Goal: Use online tool/utility: Utilize a website feature to perform a specific function

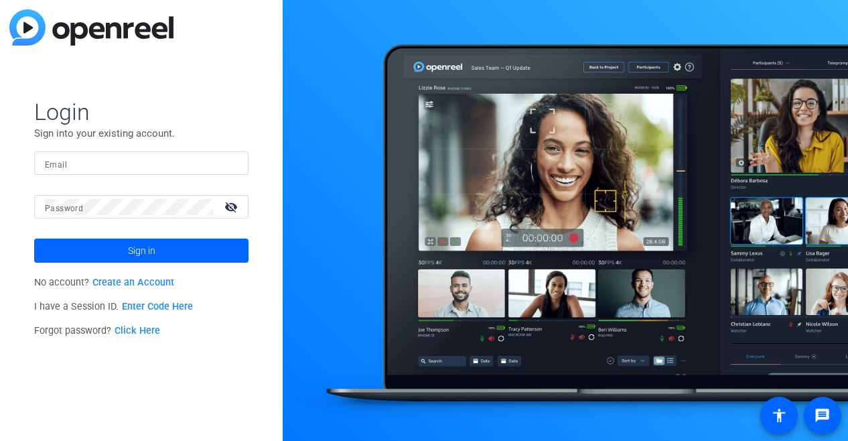
click at [104, 161] on input "Email" at bounding box center [141, 163] width 193 height 16
click at [157, 303] on link "Enter Code Here" at bounding box center [157, 306] width 71 height 11
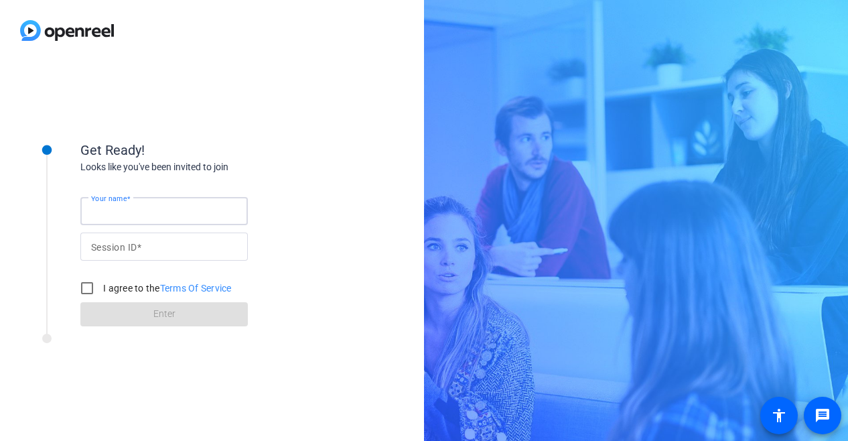
click at [150, 213] on input "Your name" at bounding box center [164, 211] width 146 height 16
type input "BE"
click at [157, 247] on input "Session ID" at bounding box center [164, 246] width 146 height 16
type input "4GUb"
click at [84, 287] on input "I agree to the Terms Of Service" at bounding box center [87, 288] width 27 height 27
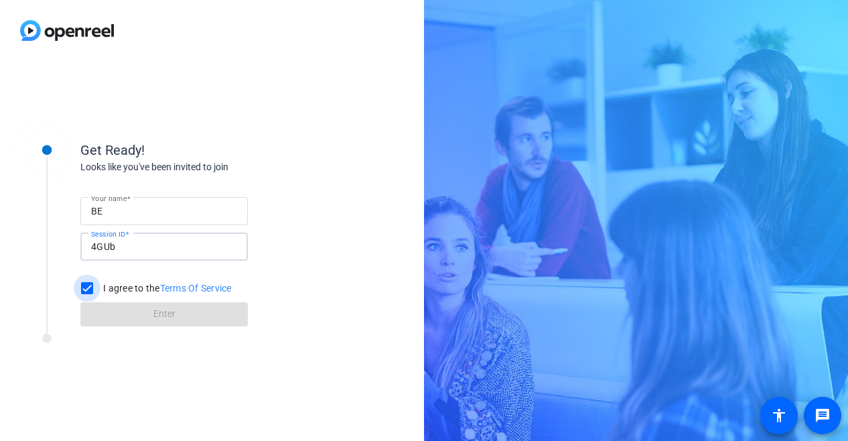
checkbox input "true"
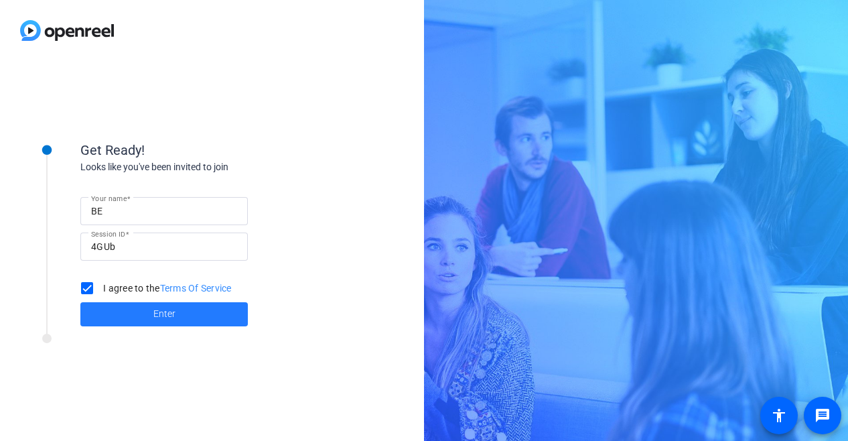
click at [119, 310] on span at bounding box center [163, 314] width 167 height 32
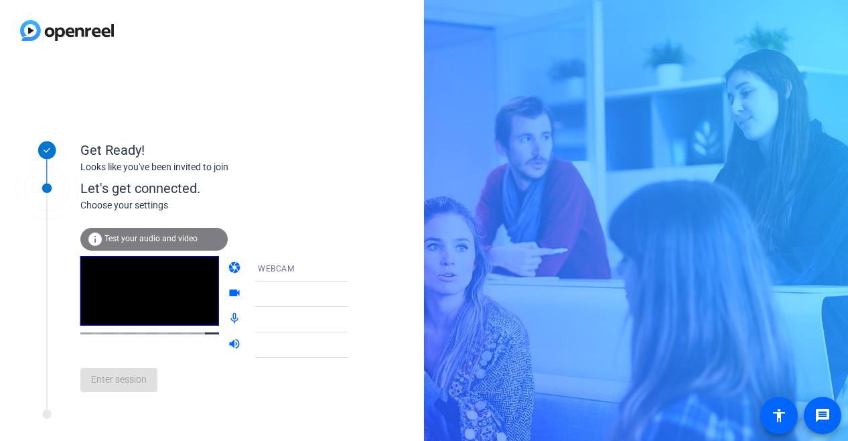
click at [358, 293] on icon at bounding box center [361, 294] width 7 height 3
click at [354, 295] on icon at bounding box center [362, 294] width 16 height 16
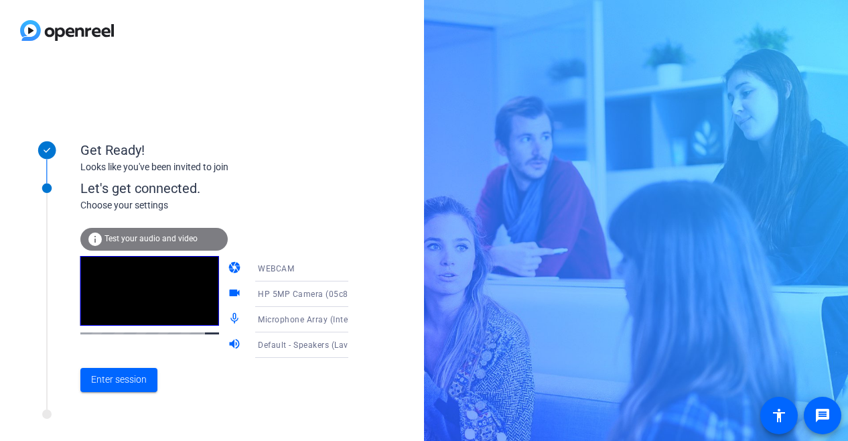
click at [354, 292] on icon at bounding box center [362, 294] width 16 height 16
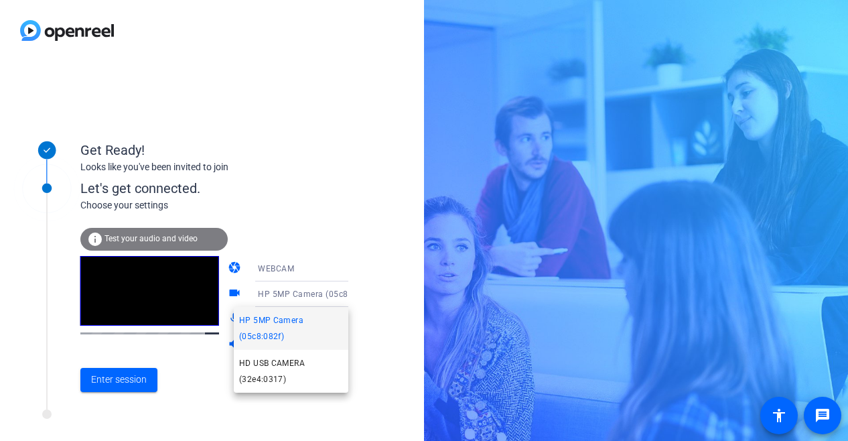
click at [368, 299] on div at bounding box center [424, 220] width 848 height 441
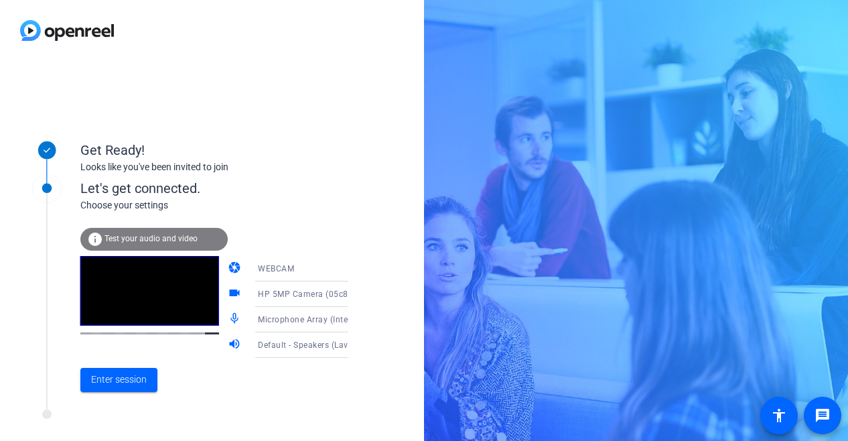
click at [324, 319] on span "Microphone Array (Intel® Smart Sound Technology for Digital Microphones)" at bounding box center [406, 318] width 297 height 11
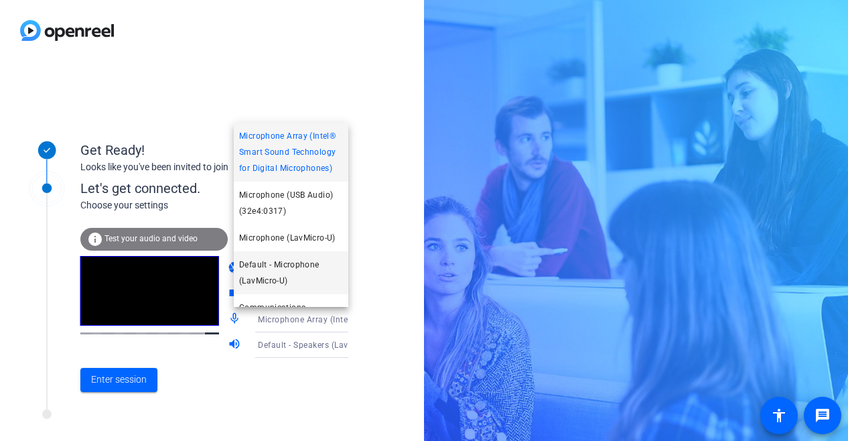
scroll to position [29, 0]
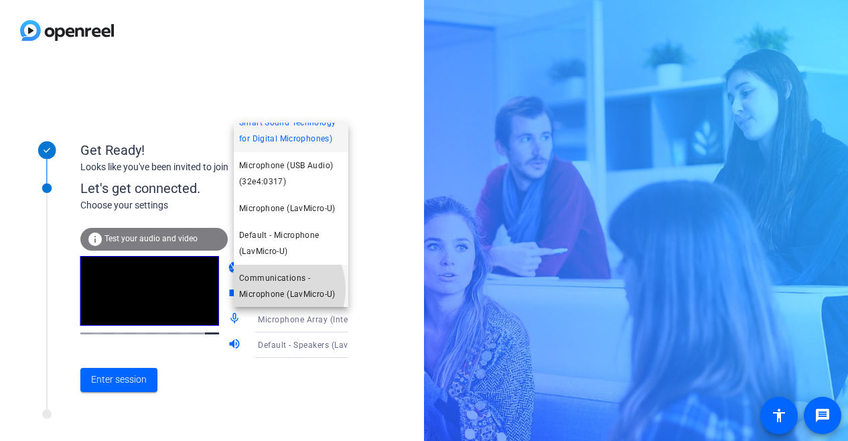
click at [274, 289] on span "Communications - Microphone (LavMicro-U)" at bounding box center [291, 286] width 104 height 32
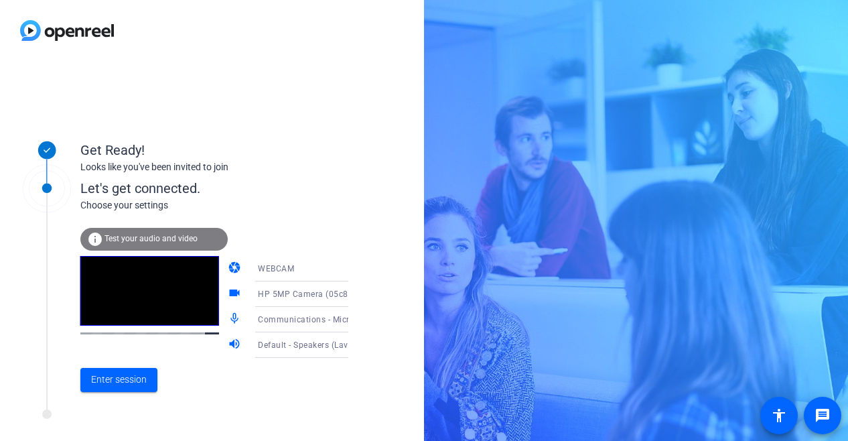
click at [354, 348] on icon at bounding box center [362, 345] width 16 height 16
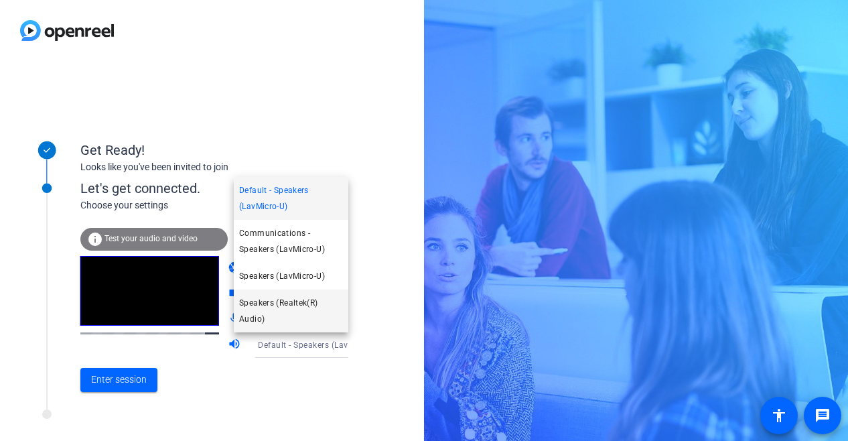
click at [293, 303] on span "Speakers (Realtek(R) Audio)" at bounding box center [291, 311] width 104 height 32
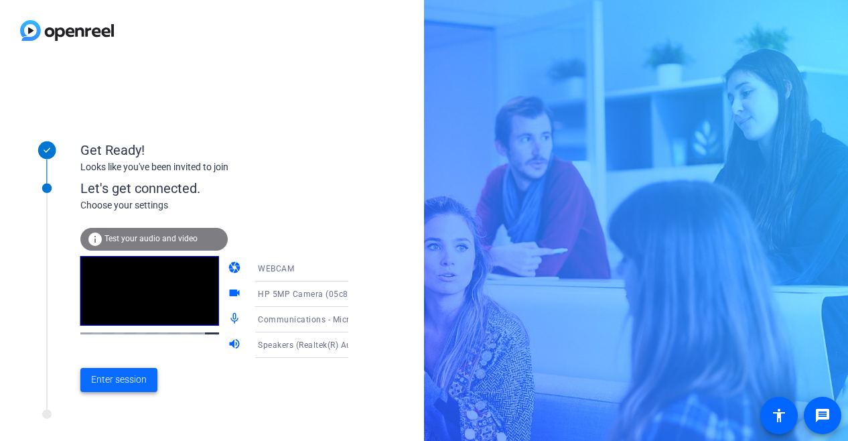
click at [131, 376] on span "Enter session" at bounding box center [119, 379] width 56 height 14
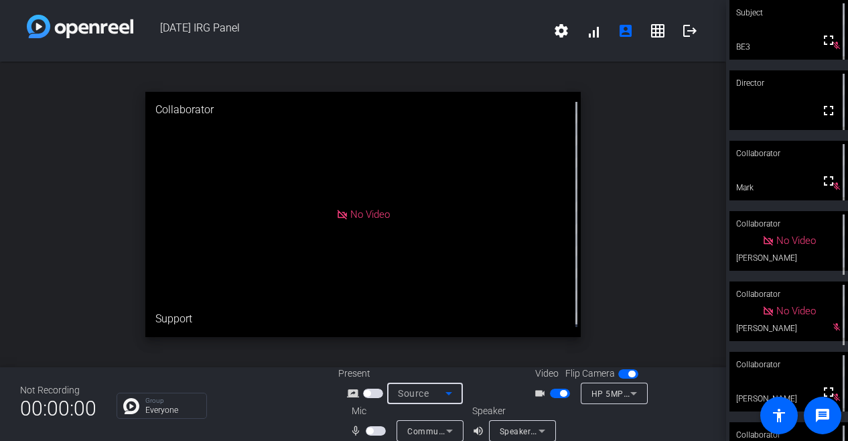
click at [438, 385] on mat-select "Source" at bounding box center [425, 393] width 54 height 16
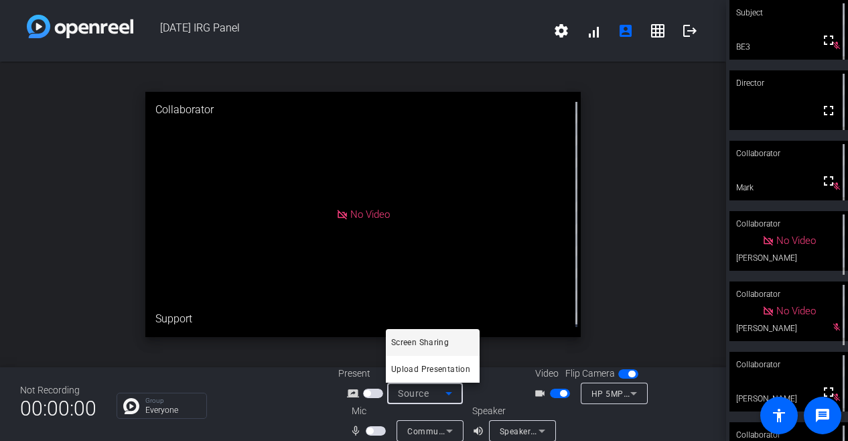
click at [452, 432] on div at bounding box center [424, 220] width 848 height 441
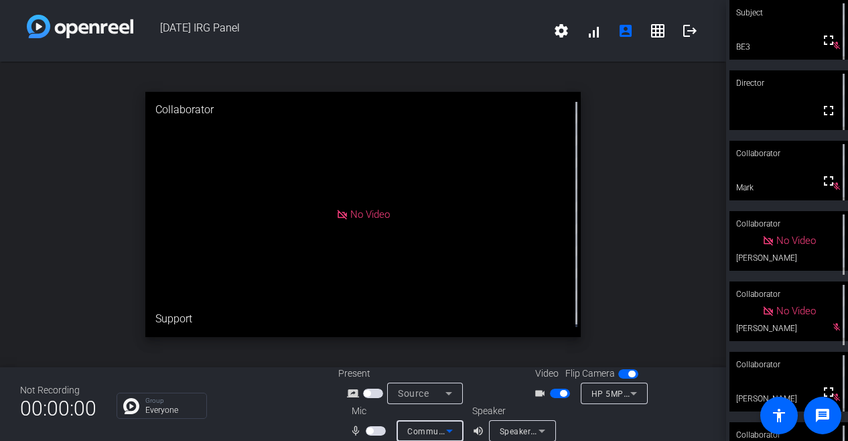
click at [451, 432] on icon at bounding box center [449, 431] width 16 height 16
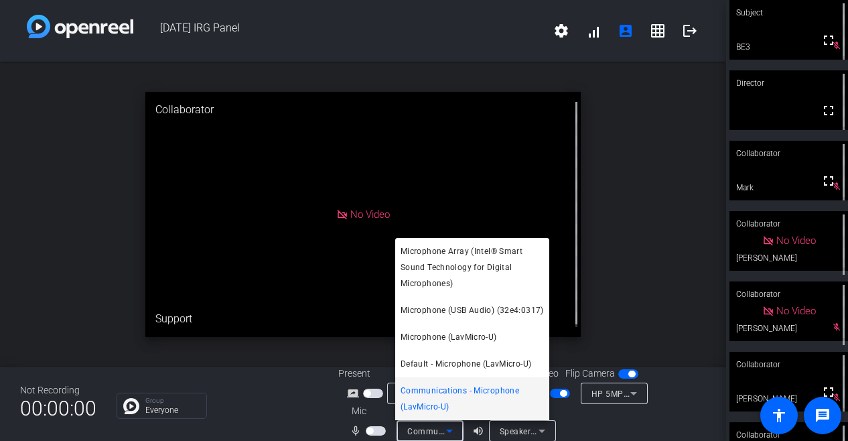
click at [351, 431] on div at bounding box center [424, 220] width 848 height 441
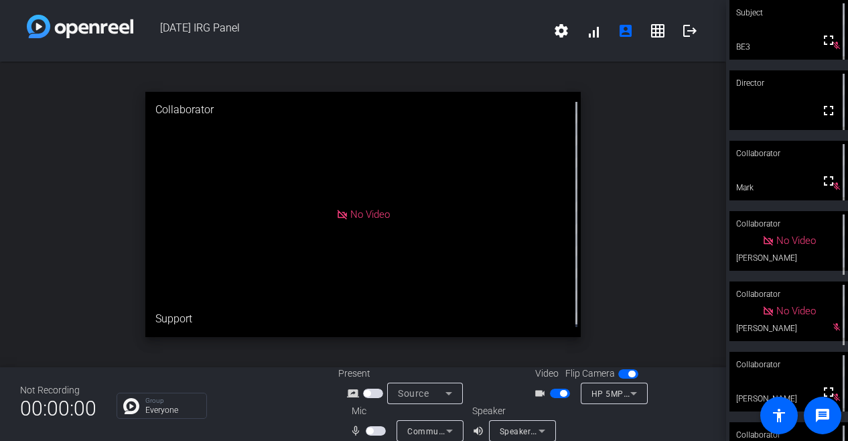
click at [366, 430] on span "button" at bounding box center [369, 430] width 7 height 7
click at [458, 432] on div "Communications - Microphone (LavMicro-U)" at bounding box center [429, 430] width 67 height 21
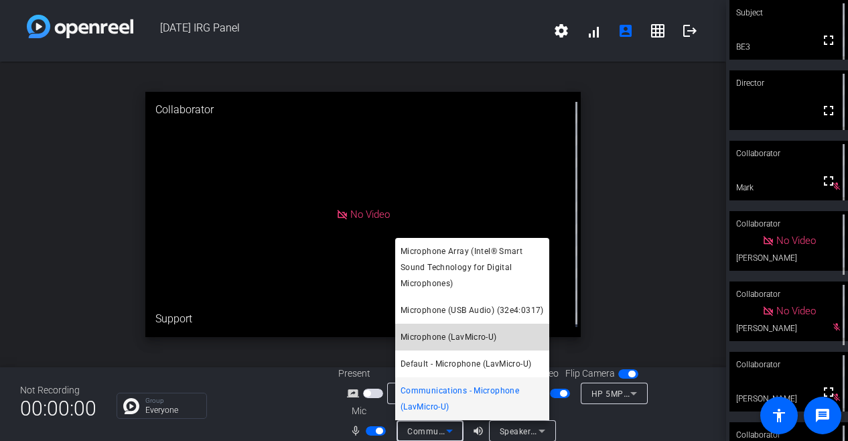
click at [456, 335] on span "Microphone (LavMicro-U)" at bounding box center [448, 337] width 96 height 16
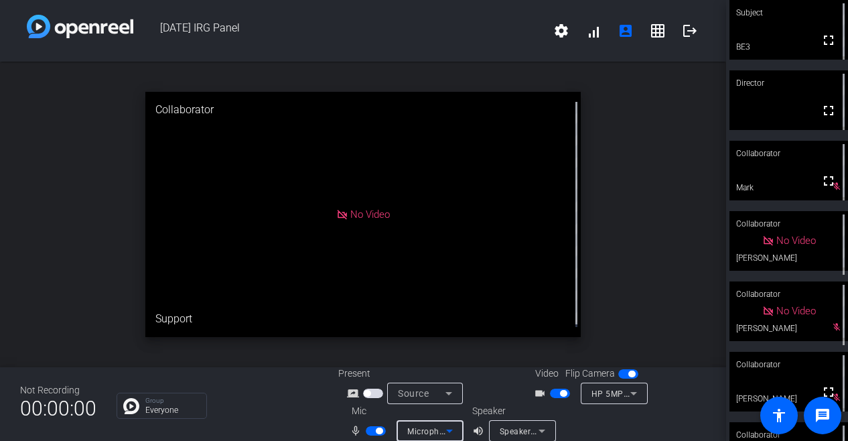
click at [615, 392] on span "HP 5MP Camera (05c8:082f)" at bounding box center [648, 393] width 114 height 11
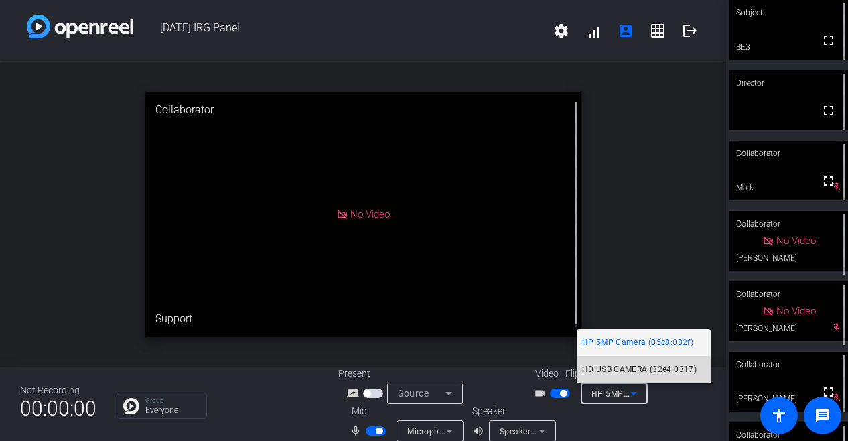
click at [613, 366] on span "HD USB CAMERA (32e4:0317)" at bounding box center [639, 369] width 115 height 16
